Goal: Task Accomplishment & Management: Complete application form

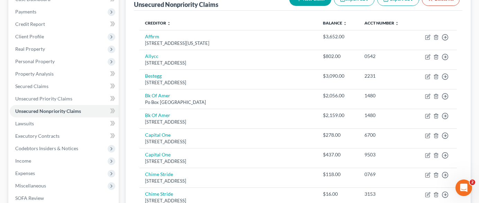
scroll to position [104, 0]
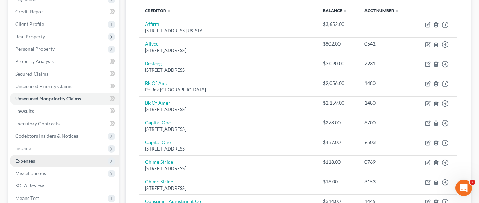
click at [40, 155] on span "Expenses" at bounding box center [64, 161] width 109 height 12
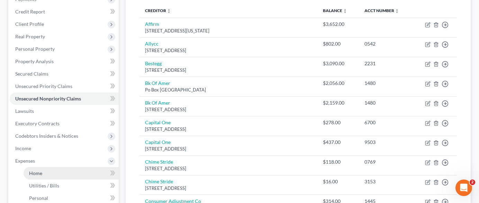
click at [69, 167] on link "Home" at bounding box center [71, 173] width 95 height 12
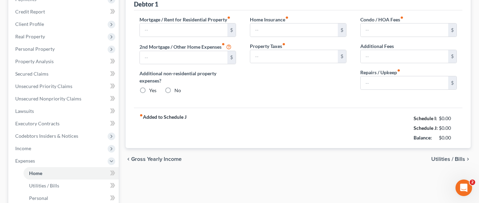
scroll to position [24, 0]
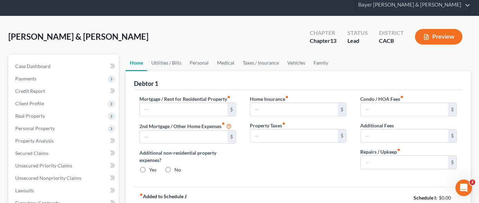
type input "2,795.00"
type input "0.00"
radio input "true"
type input "16.00"
type input "0.00"
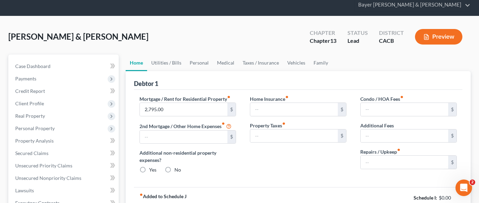
type input "0.00"
type input "50.00"
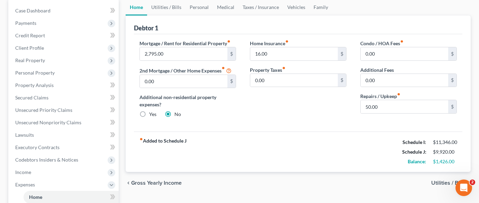
scroll to position [69, 0]
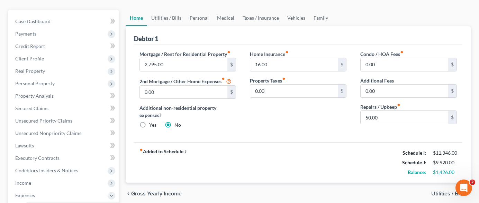
click at [463, 26] on div "Debtor 1 Mortgage / Rent for Residential Property fiber_manual_record 2,795.00 …" at bounding box center [298, 104] width 345 height 157
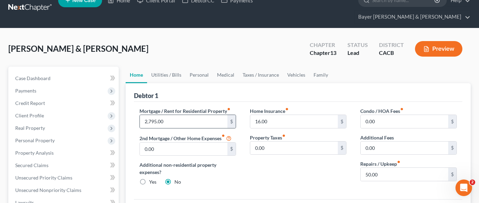
scroll to position [0, 0]
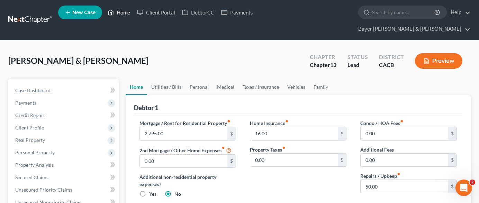
click at [120, 13] on link "Home" at bounding box center [118, 12] width 29 height 12
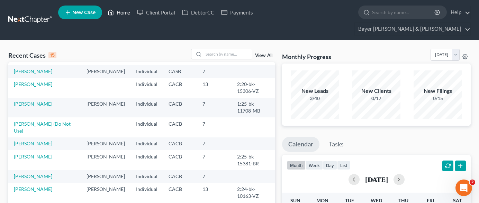
scroll to position [137, 0]
click at [37, 141] on link "[PERSON_NAME]" at bounding box center [33, 144] width 38 height 6
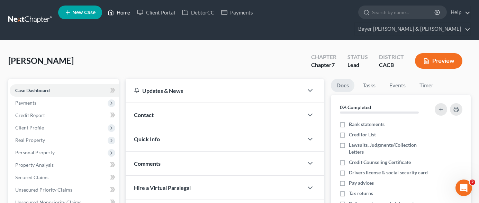
click at [121, 12] on link "Home" at bounding box center [118, 12] width 29 height 12
